Goal: Find specific page/section: Find specific page/section

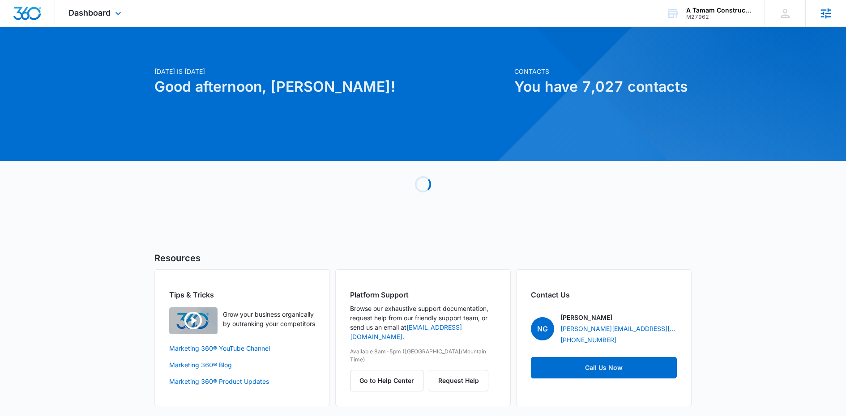
click at [823, 16] on icon at bounding box center [825, 13] width 10 height 10
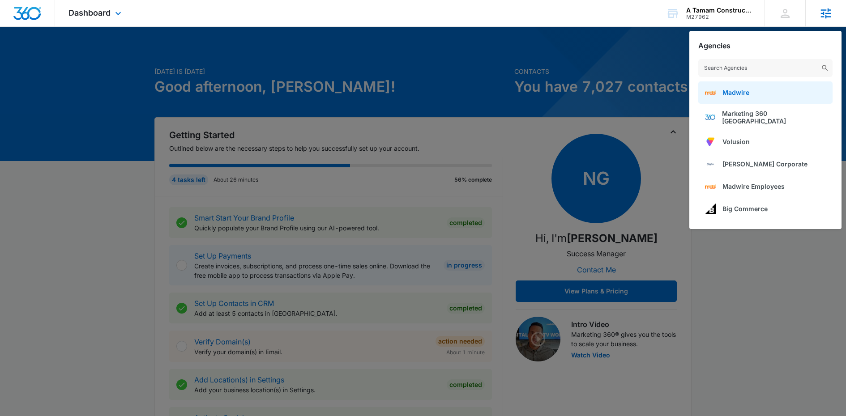
click at [744, 90] on span "Madwire" at bounding box center [735, 93] width 27 height 8
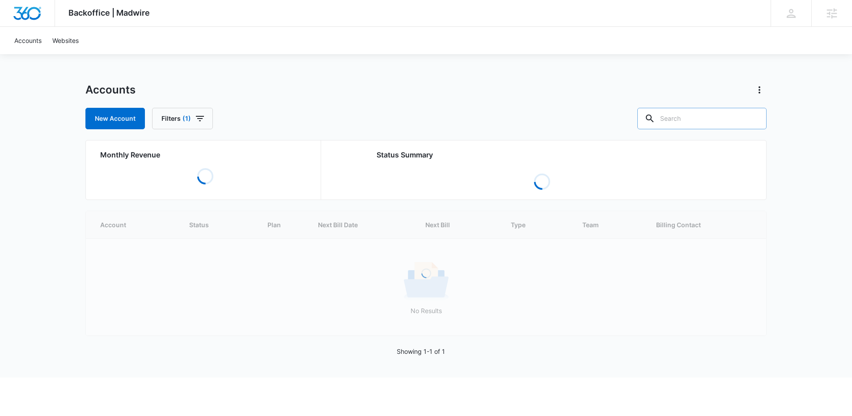
click at [692, 116] on input "text" at bounding box center [701, 118] width 129 height 21
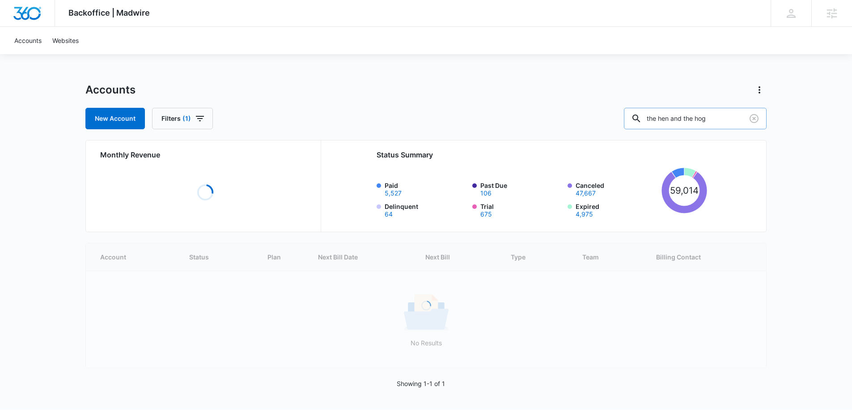
type input "the hen and the hog"
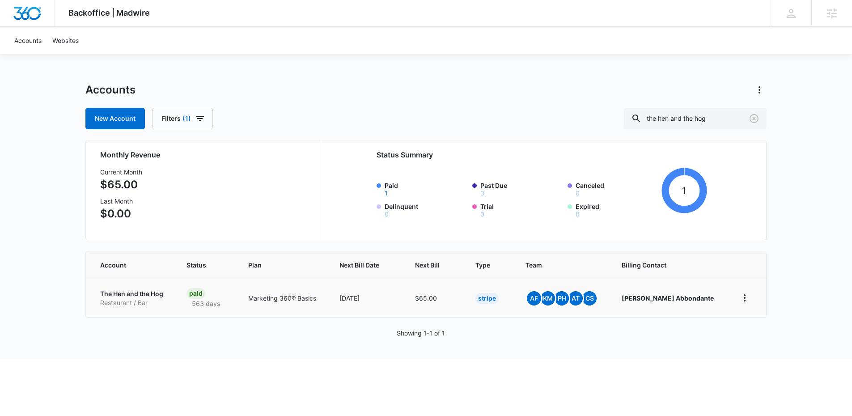
click at [142, 294] on p "The Hen and the Hog" at bounding box center [132, 293] width 65 height 9
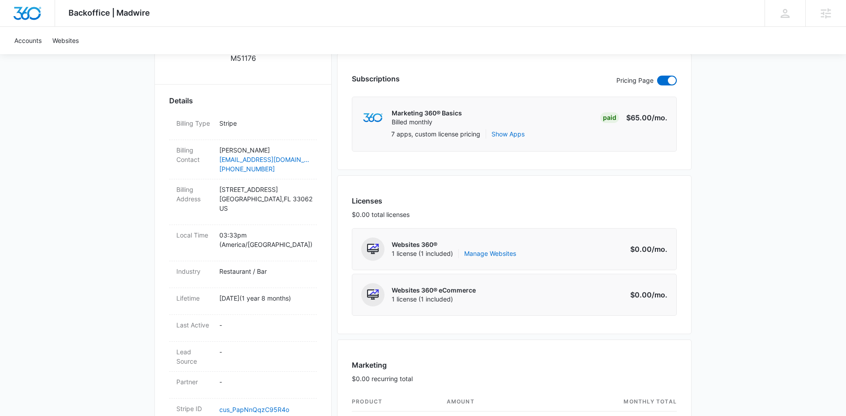
scroll to position [123, 0]
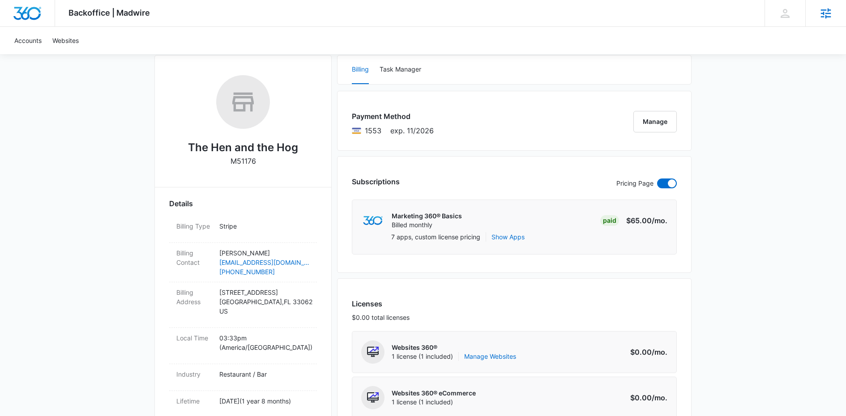
click at [820, 14] on icon at bounding box center [825, 13] width 13 height 13
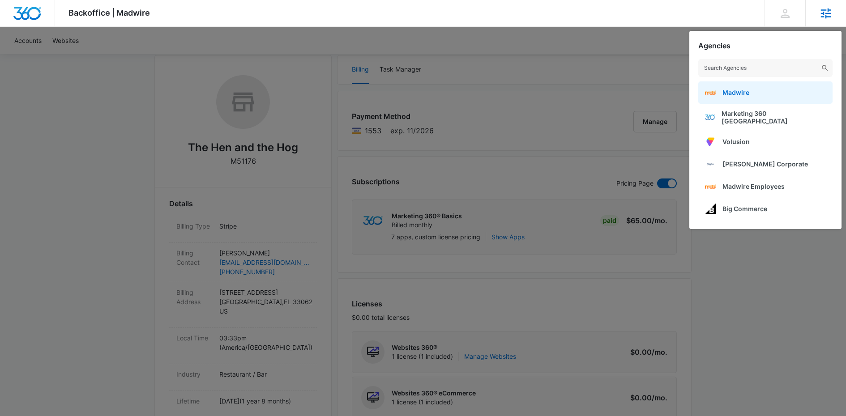
click at [743, 94] on span "Madwire" at bounding box center [735, 93] width 27 height 8
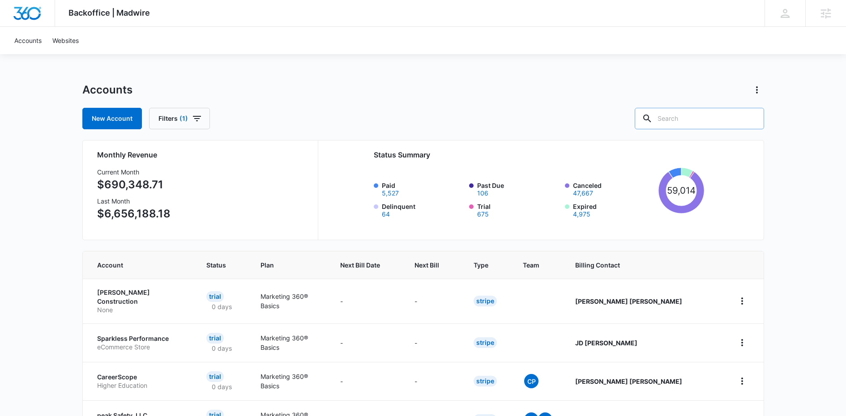
click at [696, 123] on input "text" at bounding box center [698, 118] width 129 height 21
type input "aloy thai"
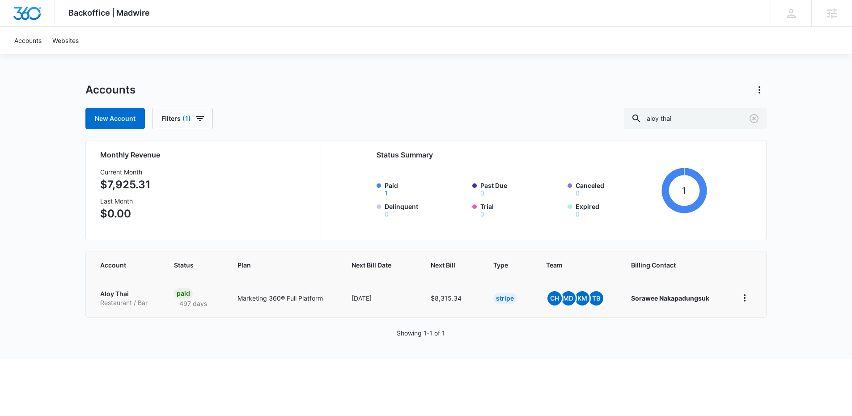
click at [116, 294] on p "Aloy Thai" at bounding box center [126, 293] width 52 height 9
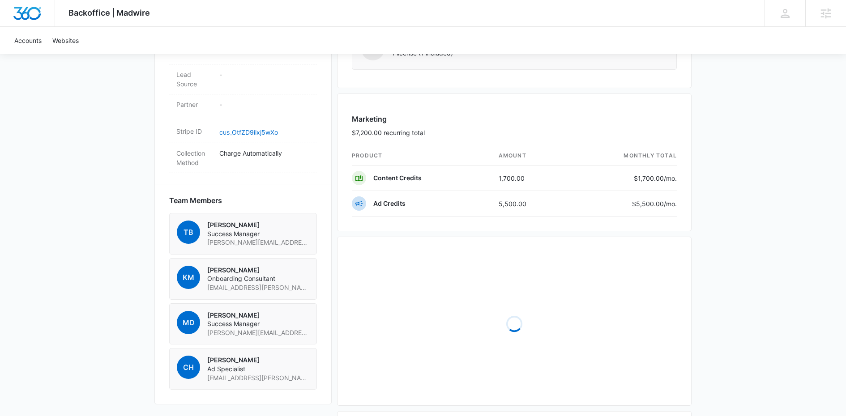
scroll to position [558, 0]
